Goal: Find specific page/section

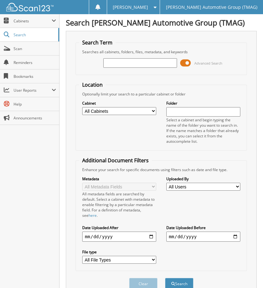
type input "g"
type input "GM07052025"
click at [165, 278] on button "Search" at bounding box center [179, 284] width 28 height 12
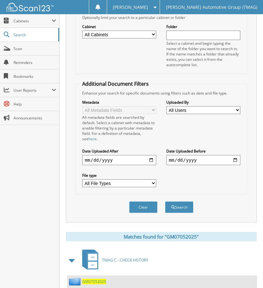
scroll to position [140, 0]
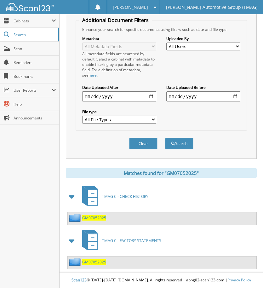
click at [99, 216] on span "GM07052025" at bounding box center [94, 217] width 24 height 5
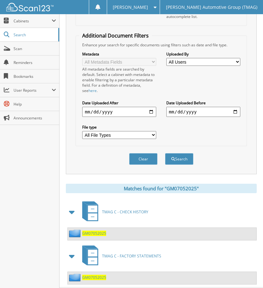
scroll to position [150, 0]
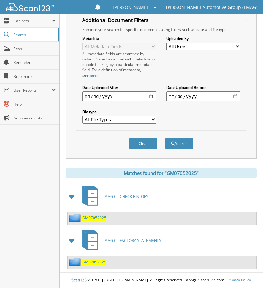
click at [89, 259] on span "GM07052025" at bounding box center [94, 261] width 24 height 5
